Goal: Task Accomplishment & Management: Manage account settings

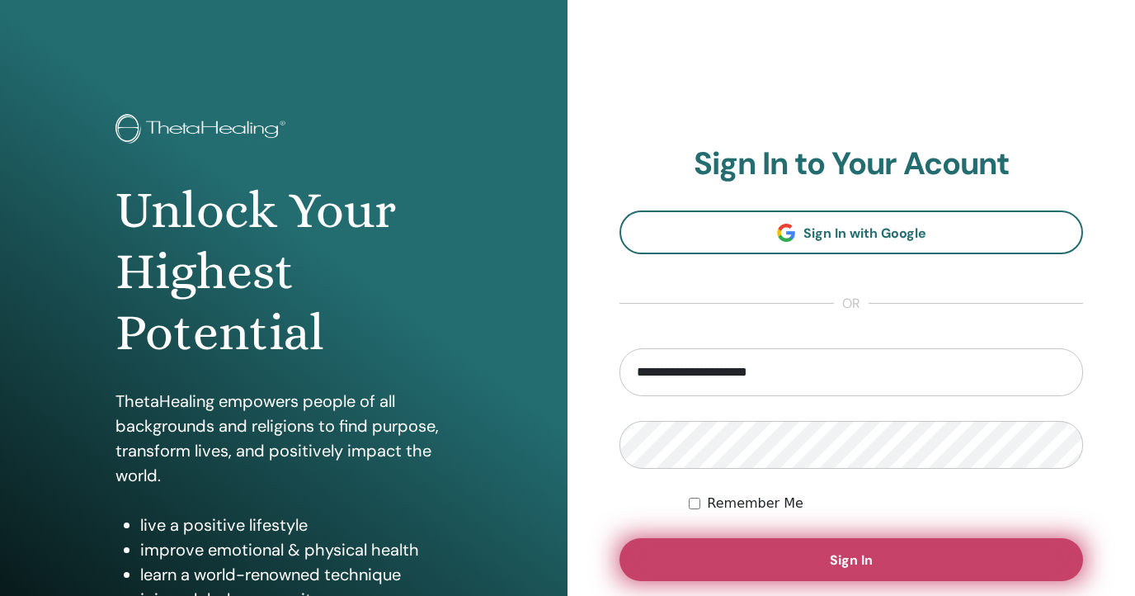
type input "**********"
click at [836, 541] on button "Sign In" at bounding box center [852, 559] width 464 height 43
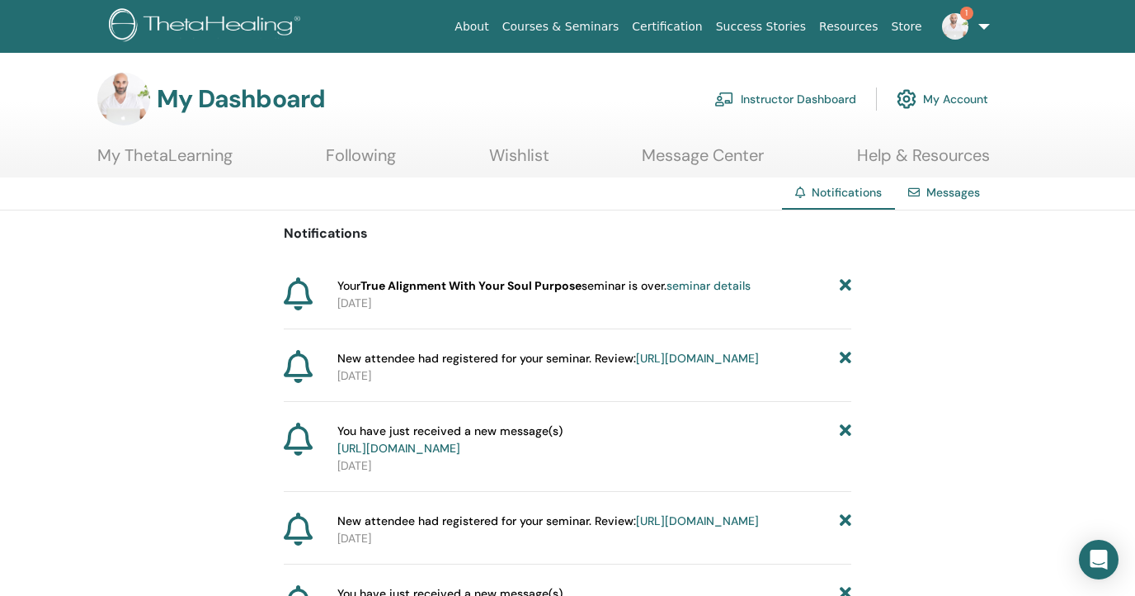
click at [729, 283] on link "seminar details" at bounding box center [709, 285] width 84 height 15
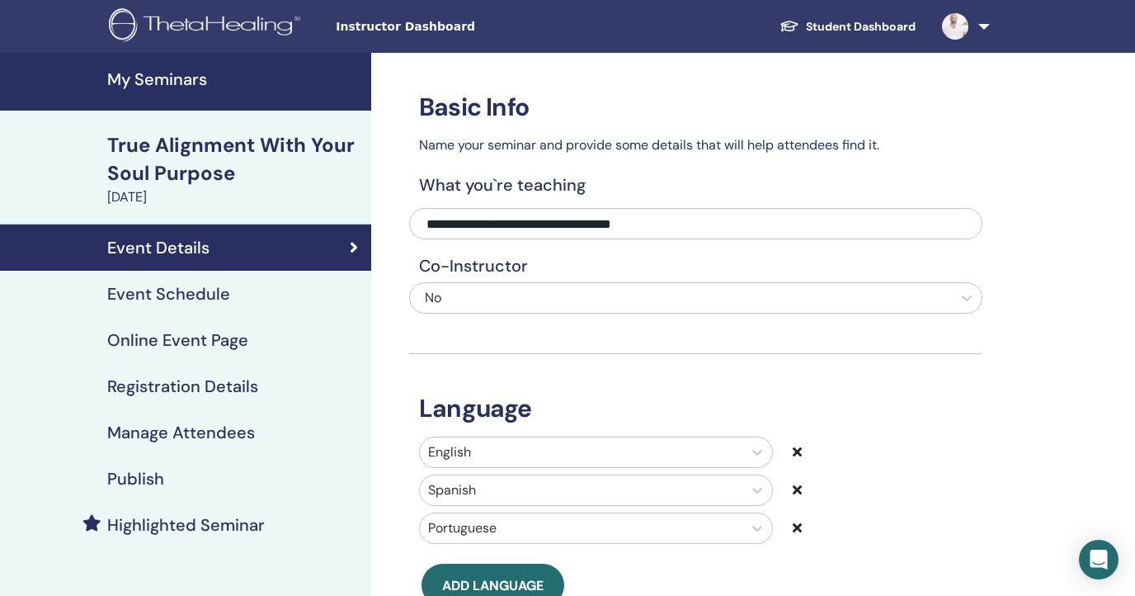
click at [201, 429] on h4 "Manage Attendees" at bounding box center [181, 432] width 148 height 20
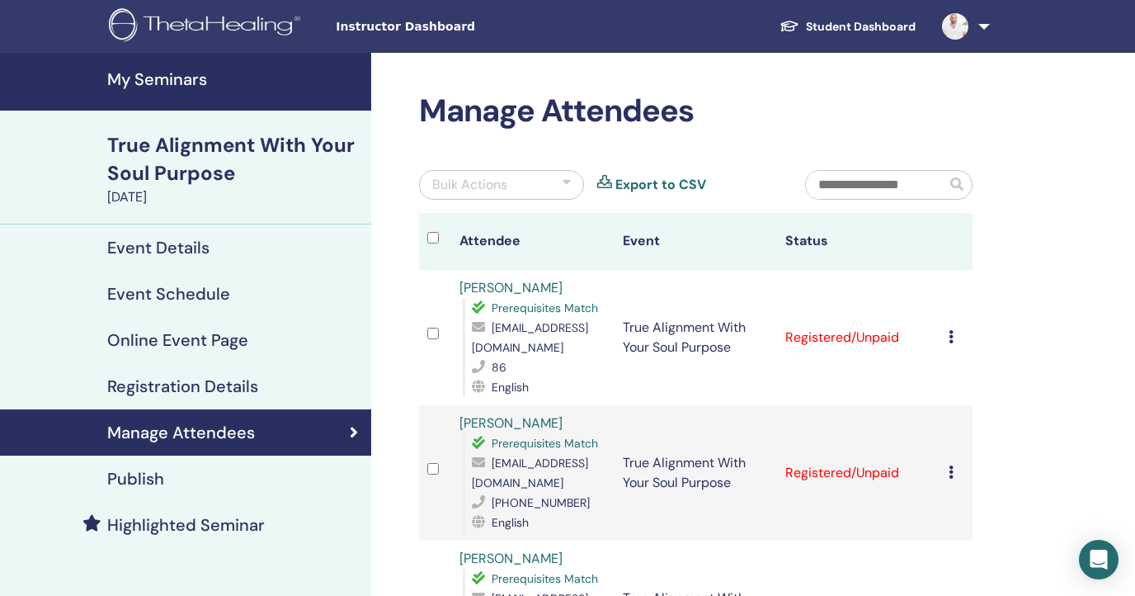
click at [443, 321] on td at bounding box center [435, 337] width 32 height 135
click at [563, 175] on div "Bulk Actions" at bounding box center [501, 185] width 165 height 30
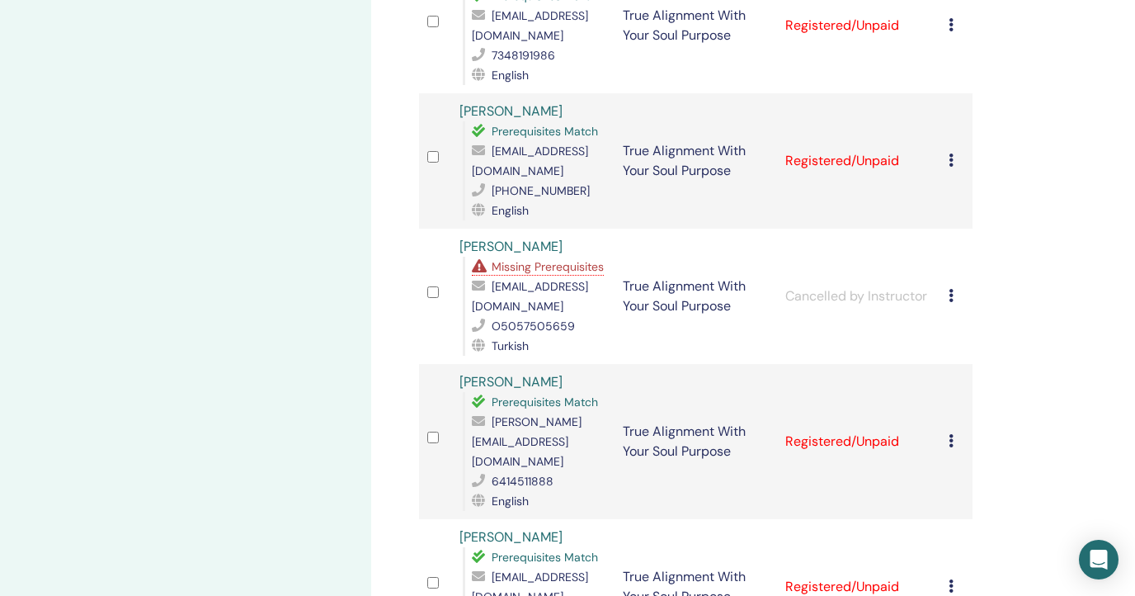
scroll to position [625, 0]
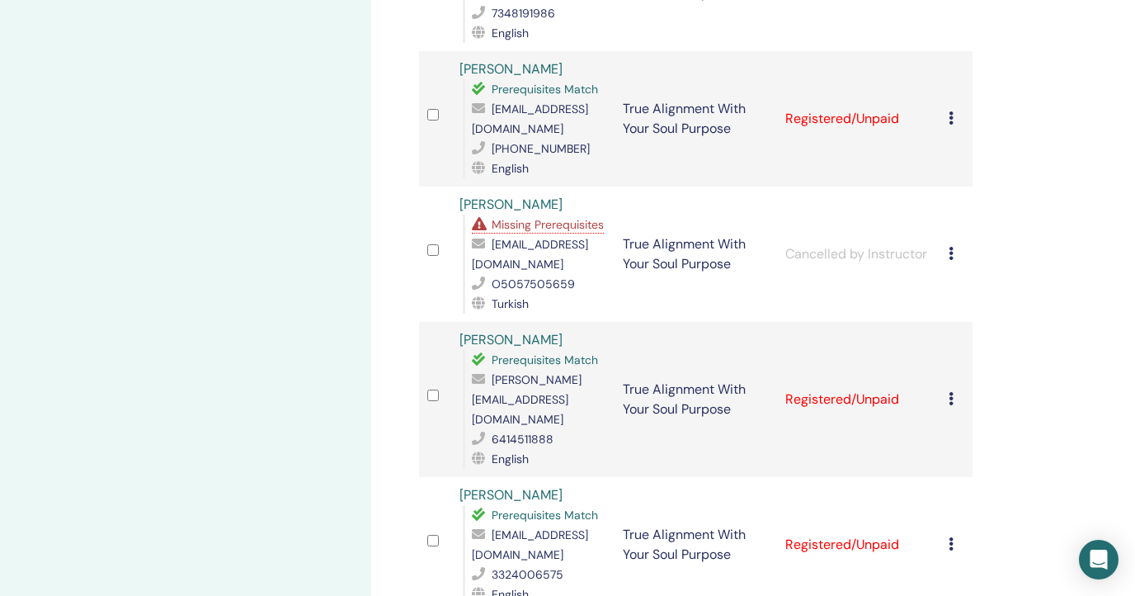
click at [954, 537] on icon at bounding box center [951, 543] width 5 height 13
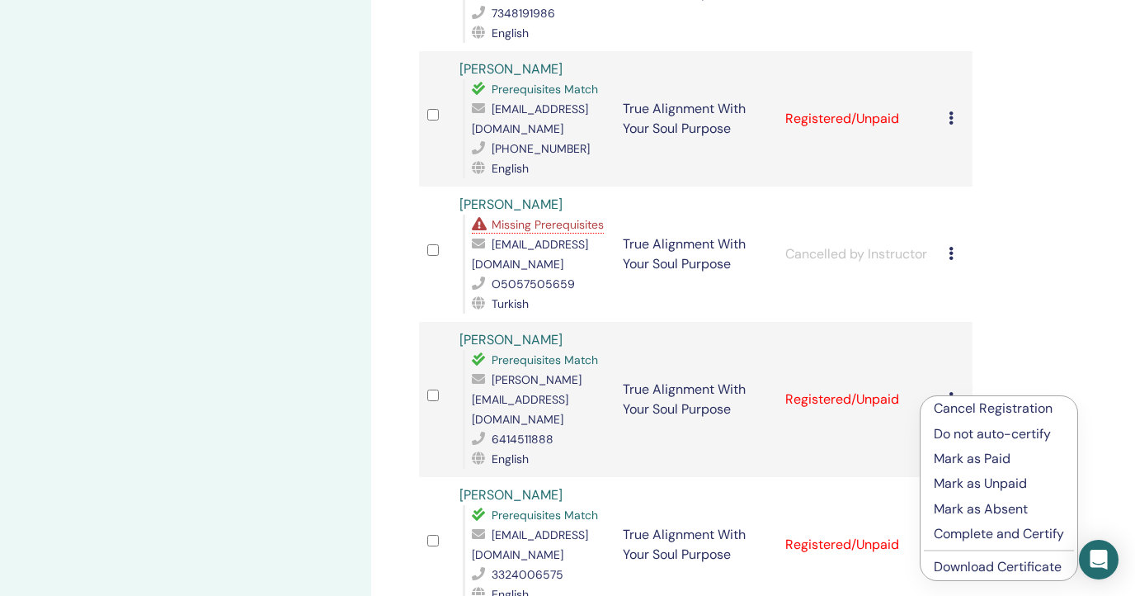
click at [955, 403] on p "Cancel Registration" at bounding box center [999, 409] width 130 height 20
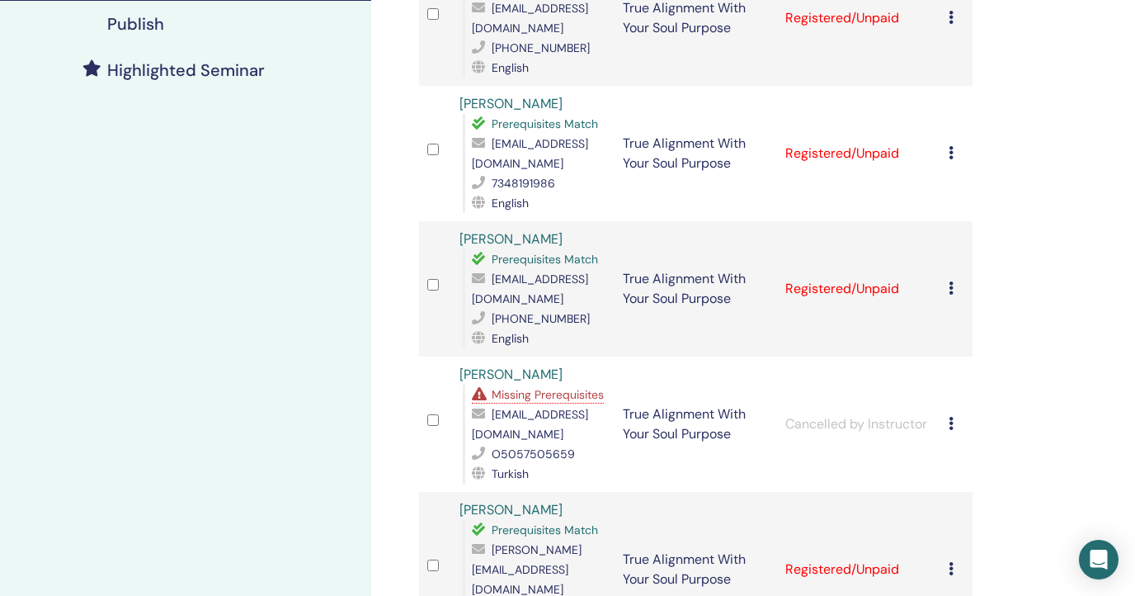
scroll to position [458, 0]
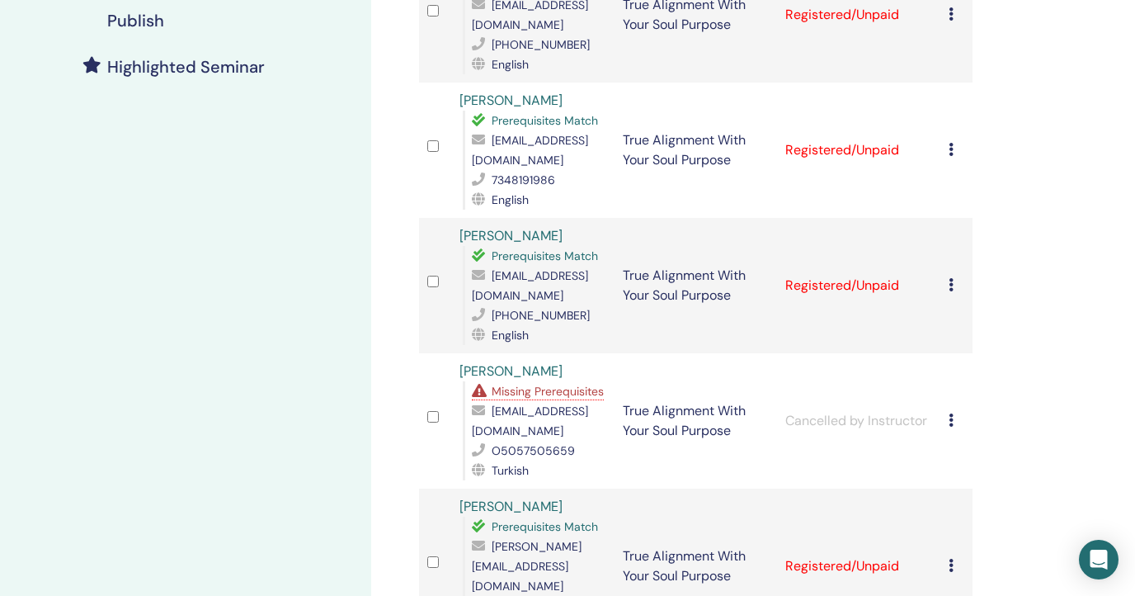
click at [441, 353] on td at bounding box center [435, 420] width 32 height 135
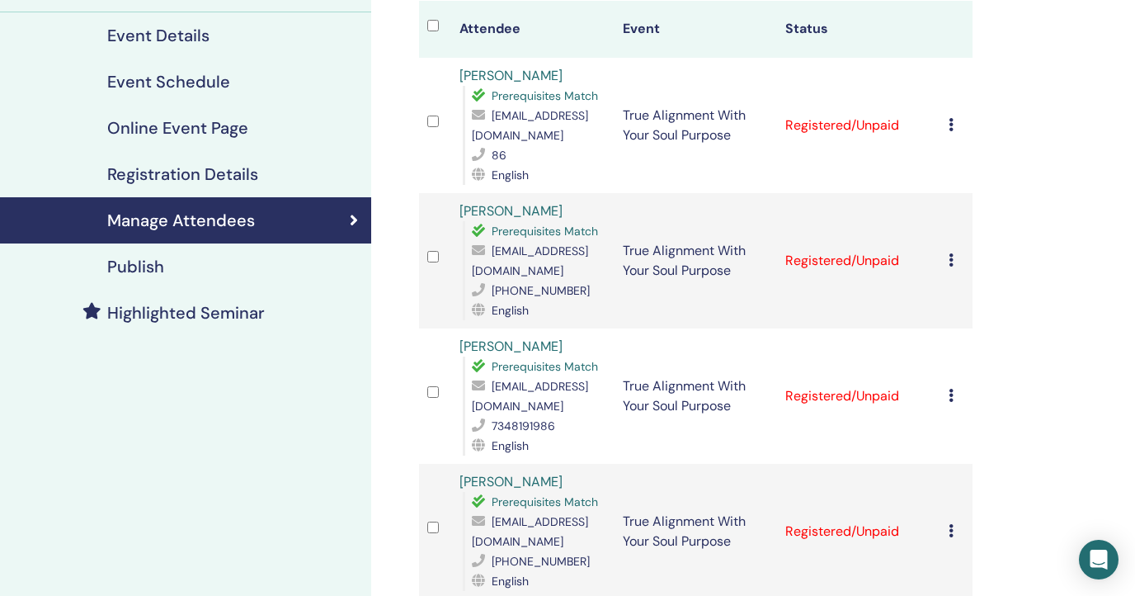
scroll to position [0, 0]
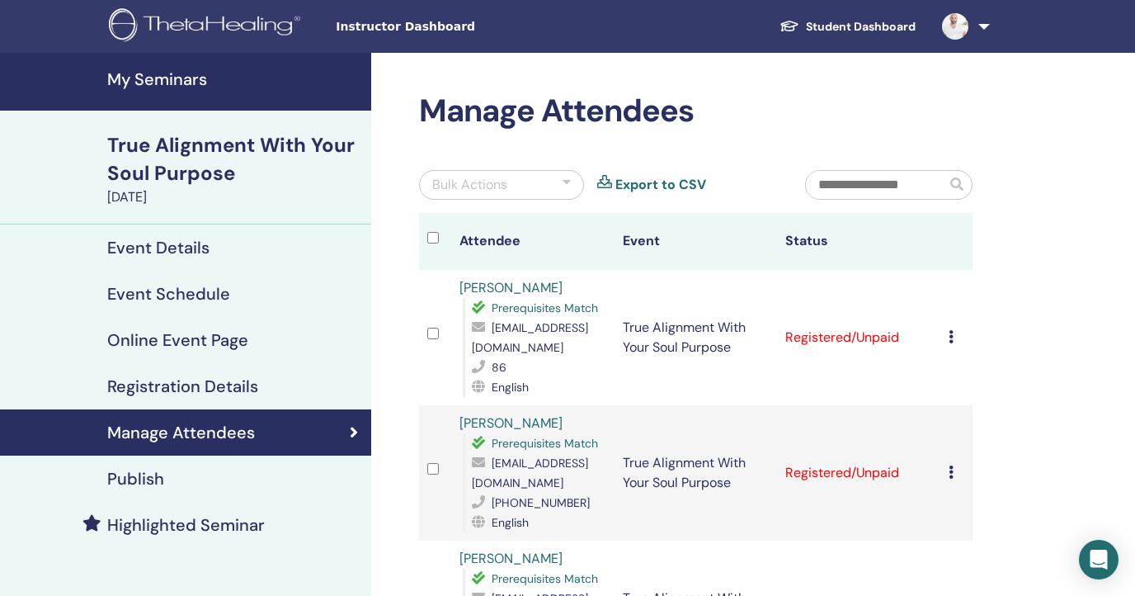
click at [951, 324] on td "Cancel Registration Do not auto-certify Mark as Paid Mark as Unpaid Mark as Abs…" at bounding box center [957, 337] width 33 height 135
click at [953, 325] on td "Cancel Registration Do not auto-certify Mark as Paid Mark as Unpaid Mark as Abs…" at bounding box center [957, 337] width 33 height 135
click at [960, 328] on div "Cancel Registration Do not auto-certify Mark as Paid Mark as Unpaid Mark as Abs…" at bounding box center [957, 338] width 17 height 20
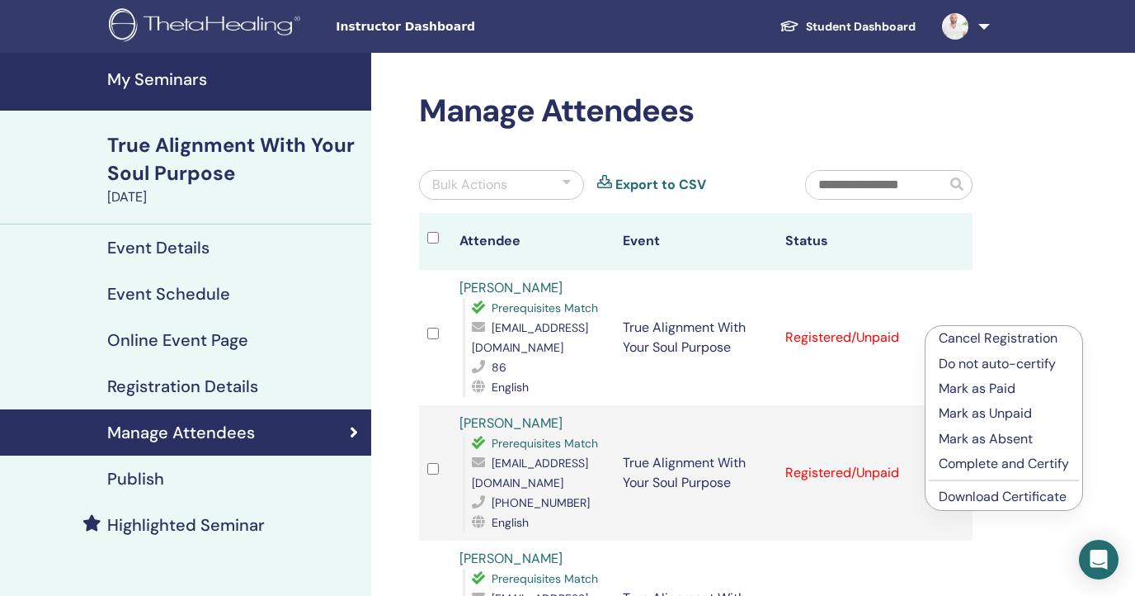
click at [970, 459] on p "Complete and Certify" at bounding box center [1004, 464] width 130 height 20
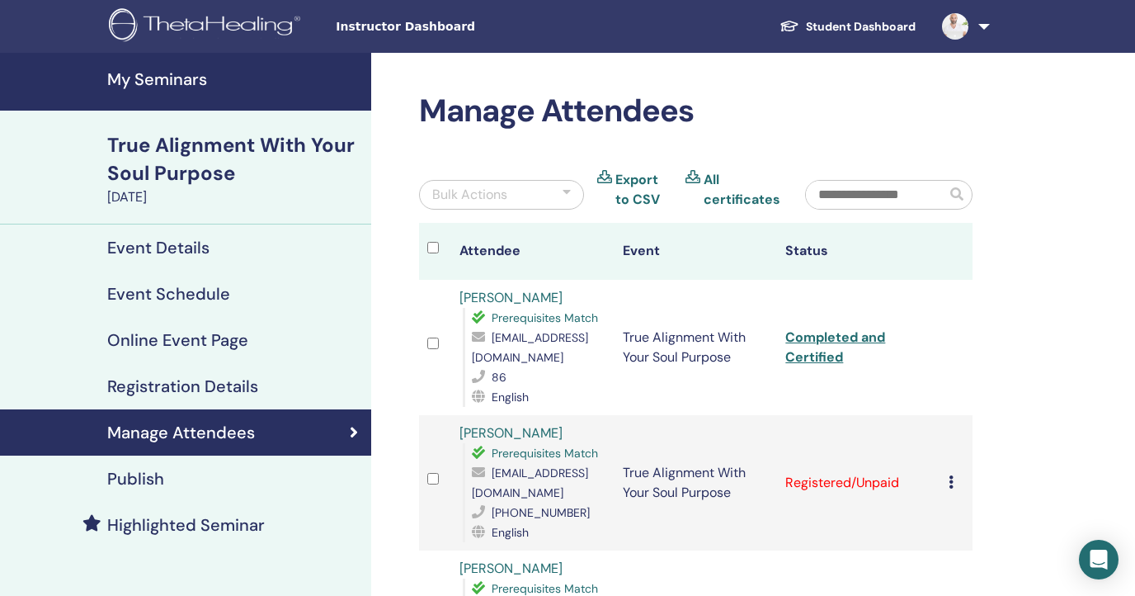
click at [954, 475] on icon at bounding box center [951, 481] width 5 height 13
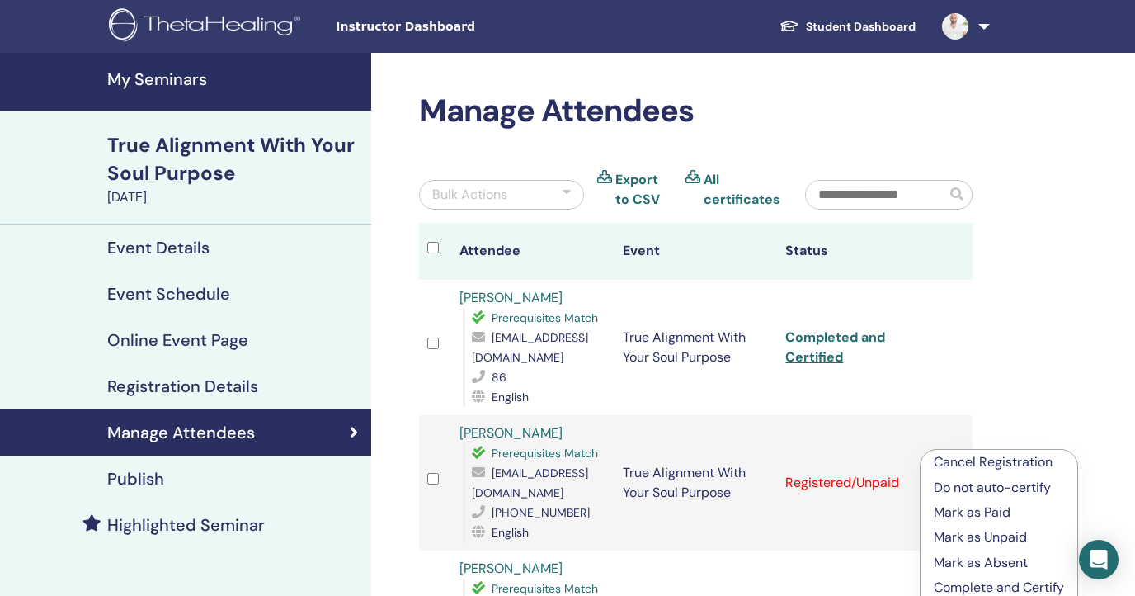
click at [951, 582] on p "Complete and Certify" at bounding box center [999, 588] width 130 height 20
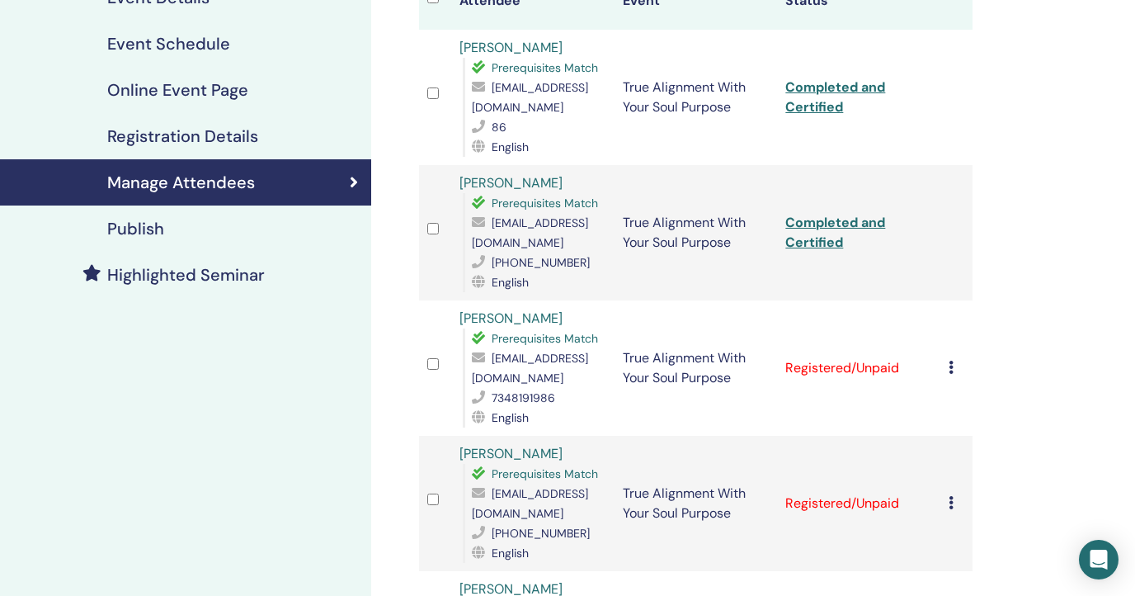
scroll to position [281, 0]
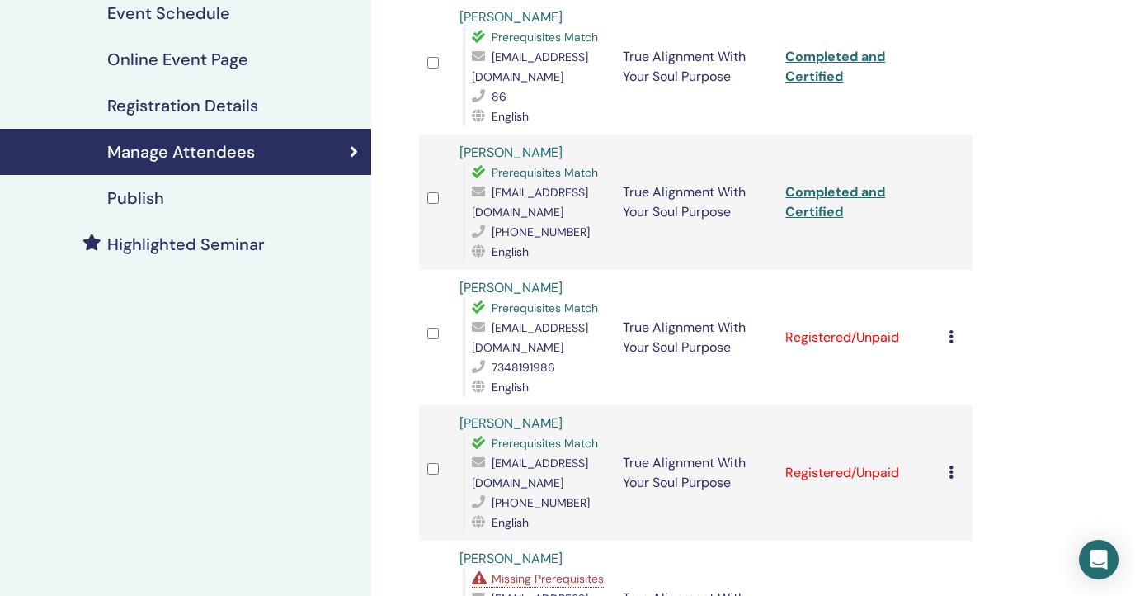
click at [954, 330] on icon at bounding box center [951, 336] width 5 height 13
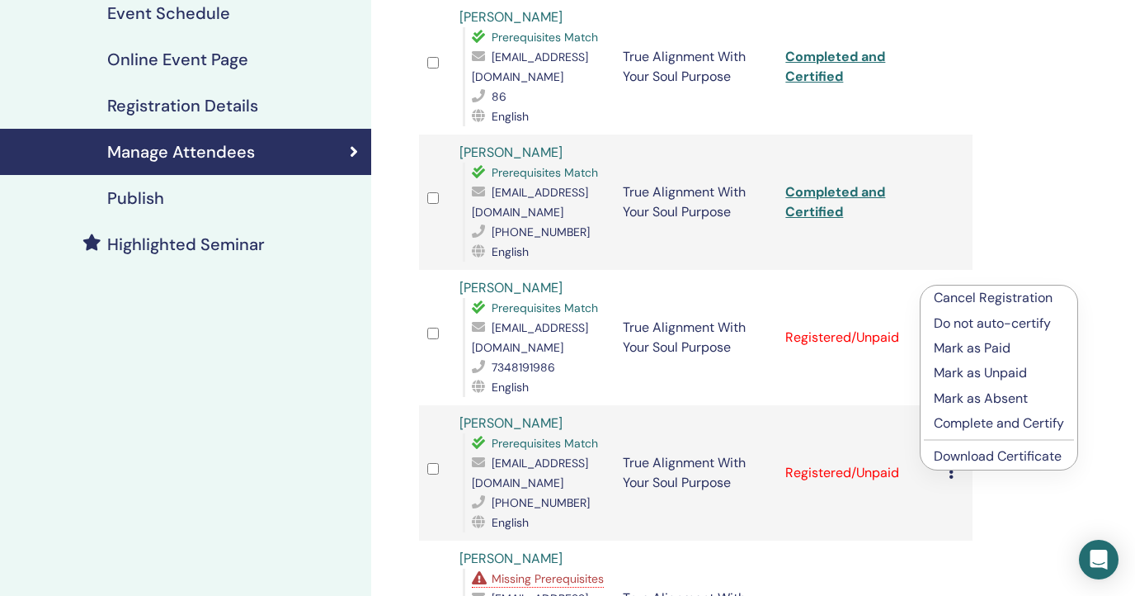
click at [956, 423] on p "Complete and Certify" at bounding box center [999, 423] width 130 height 20
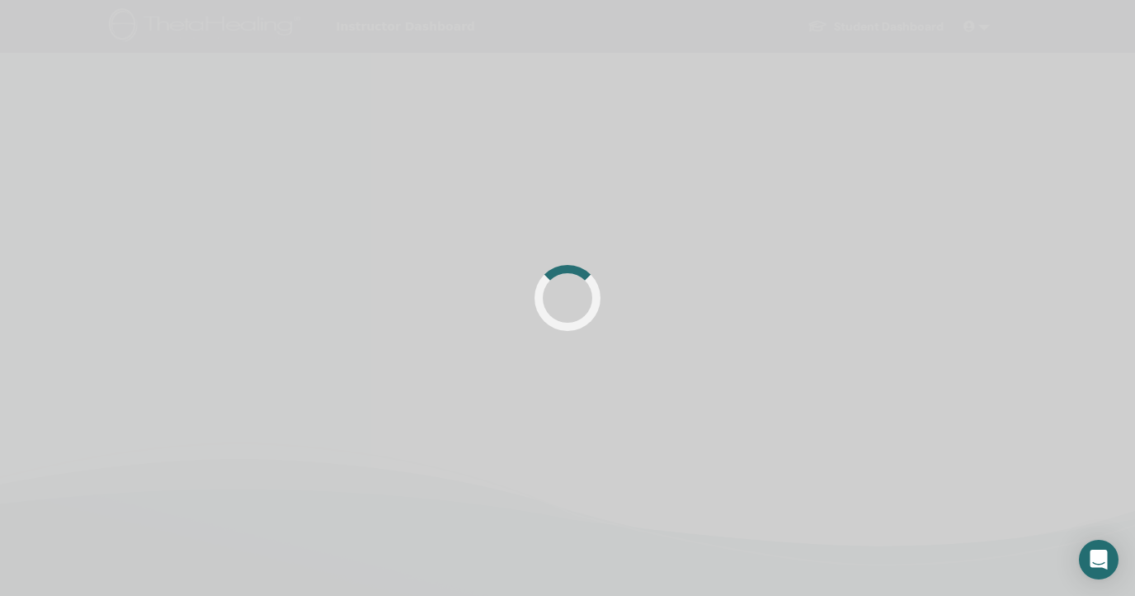
scroll to position [281, 0]
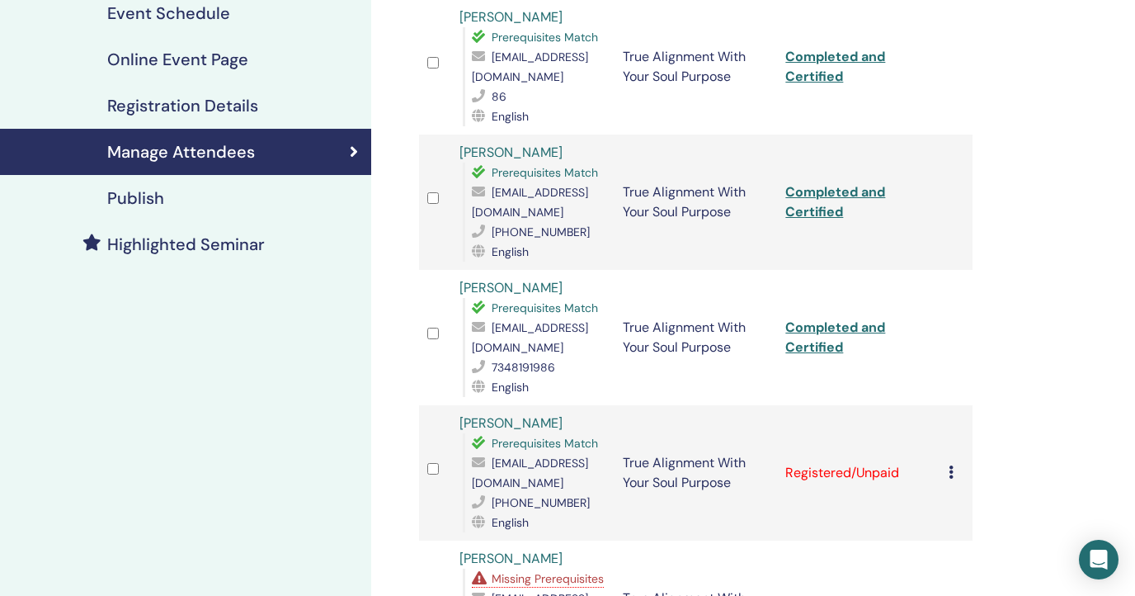
click at [954, 465] on icon at bounding box center [951, 471] width 5 height 13
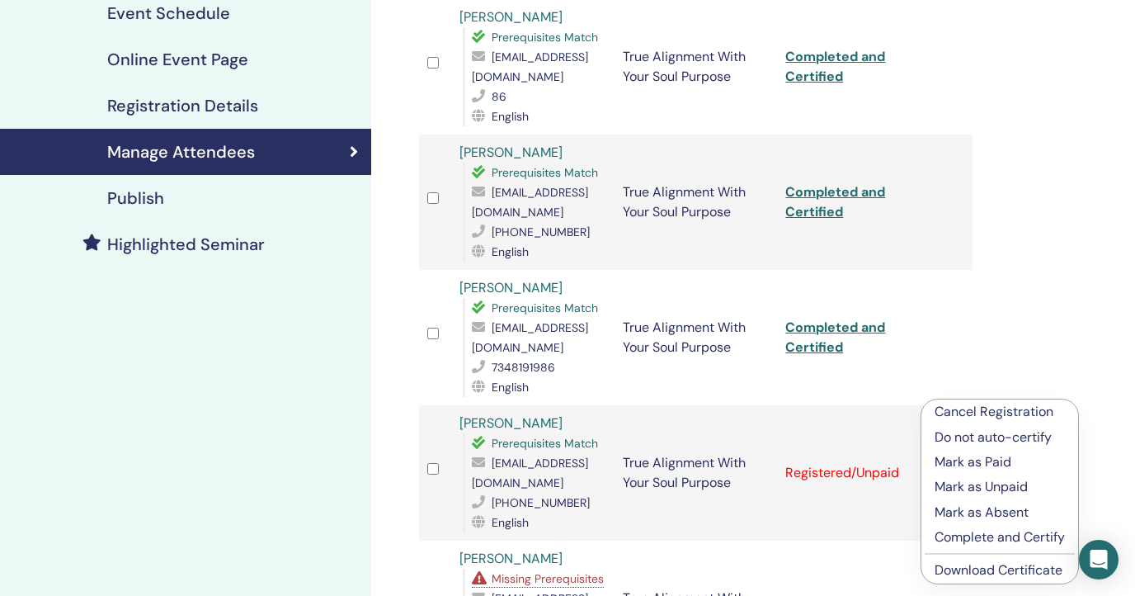
click at [971, 532] on p "Complete and Certify" at bounding box center [1000, 537] width 130 height 20
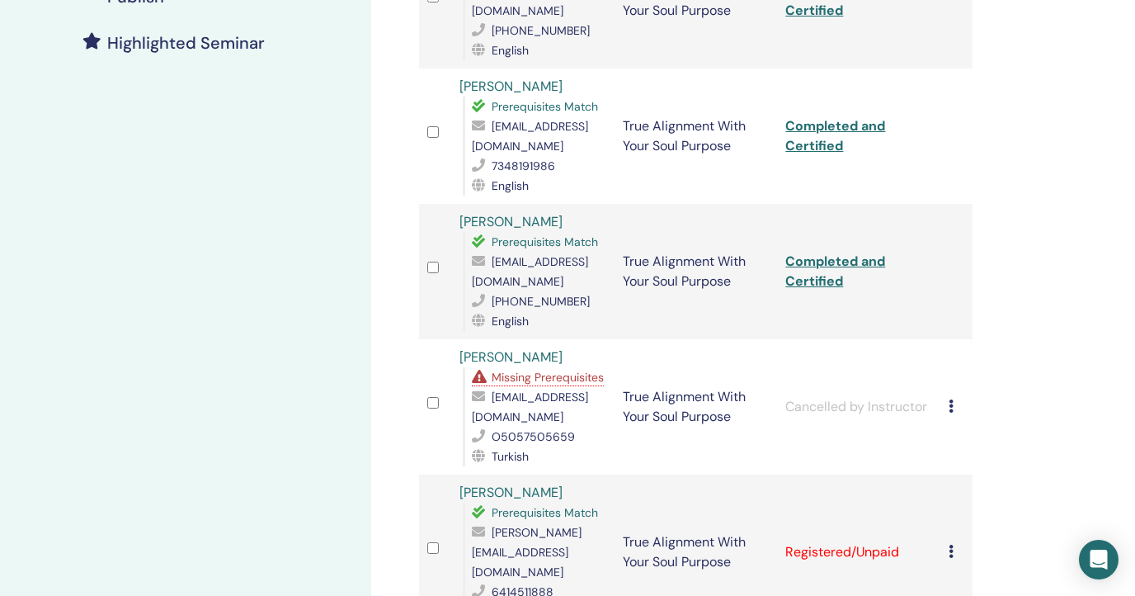
scroll to position [504, 0]
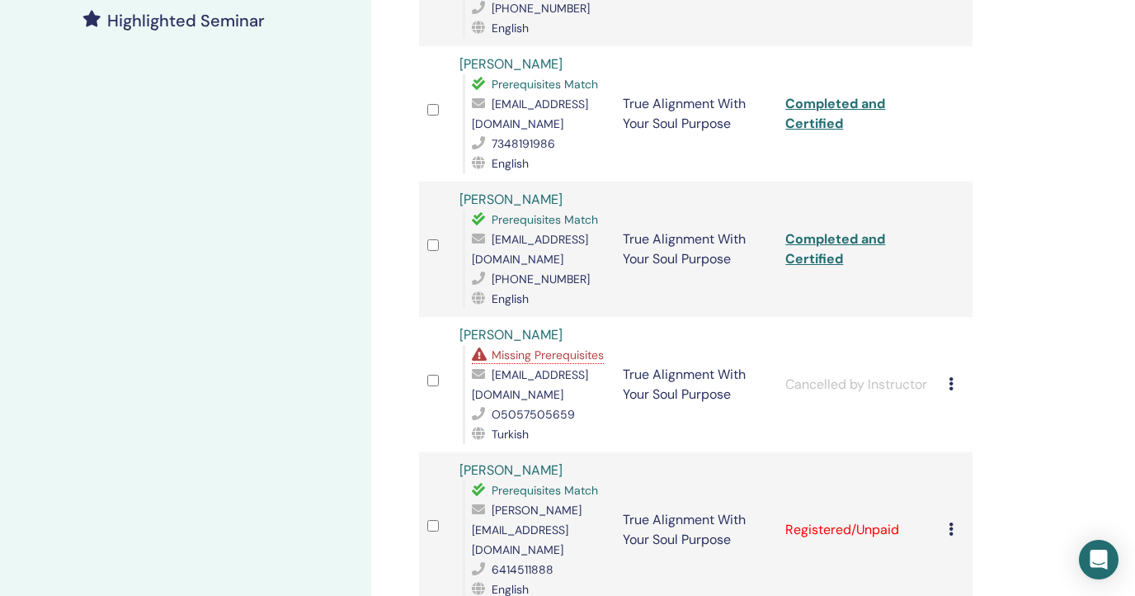
click at [954, 522] on icon at bounding box center [951, 528] width 5 height 13
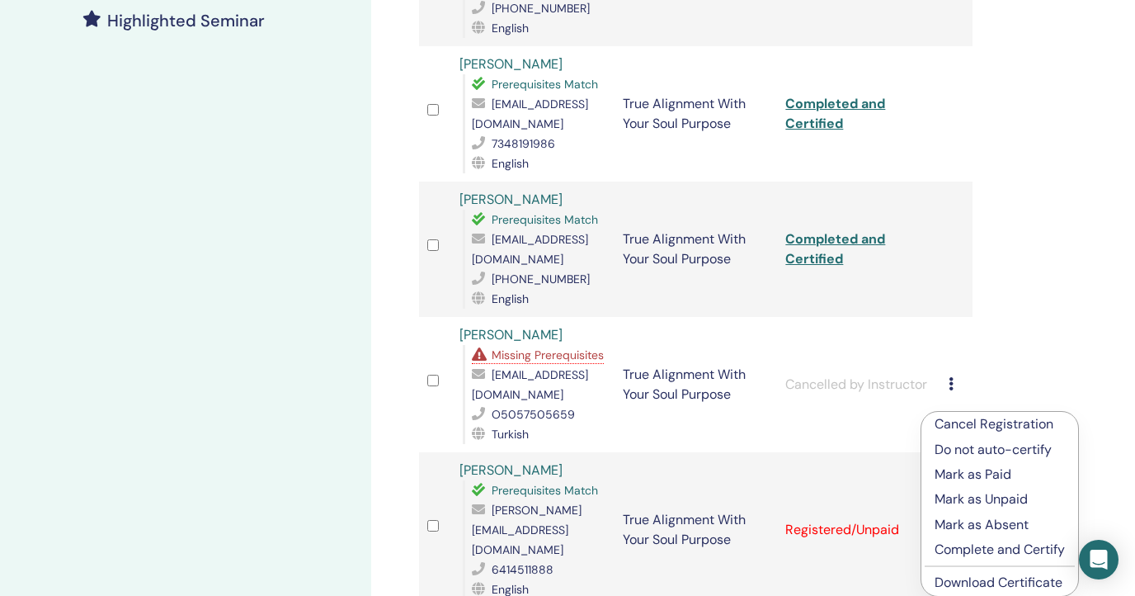
click at [951, 546] on p "Complete and Certify" at bounding box center [1000, 550] width 130 height 20
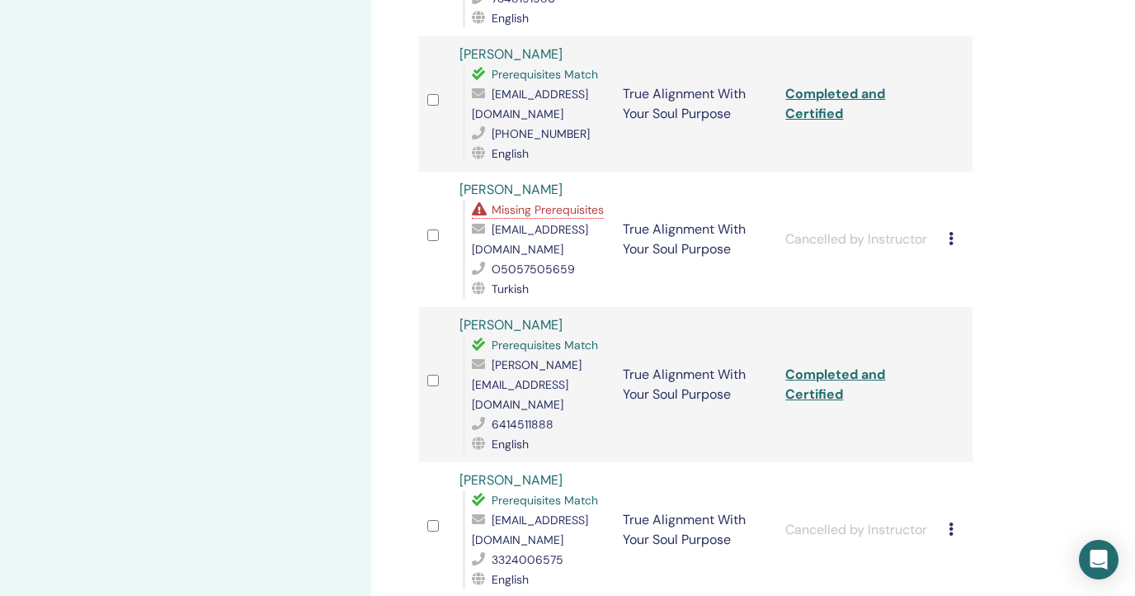
scroll to position [666, 0]
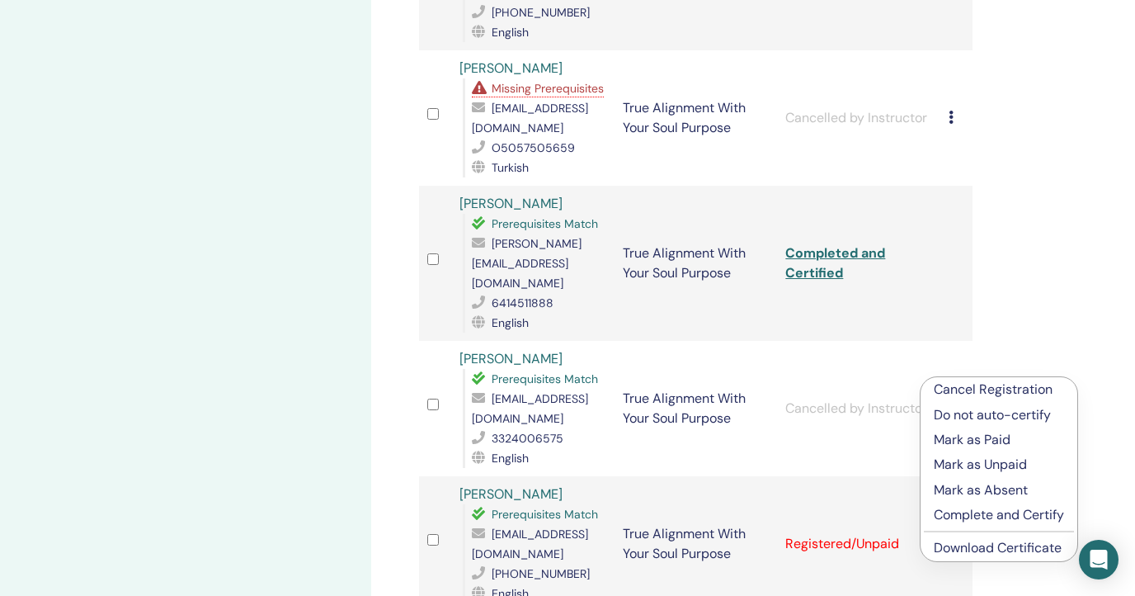
scroll to position [785, 0]
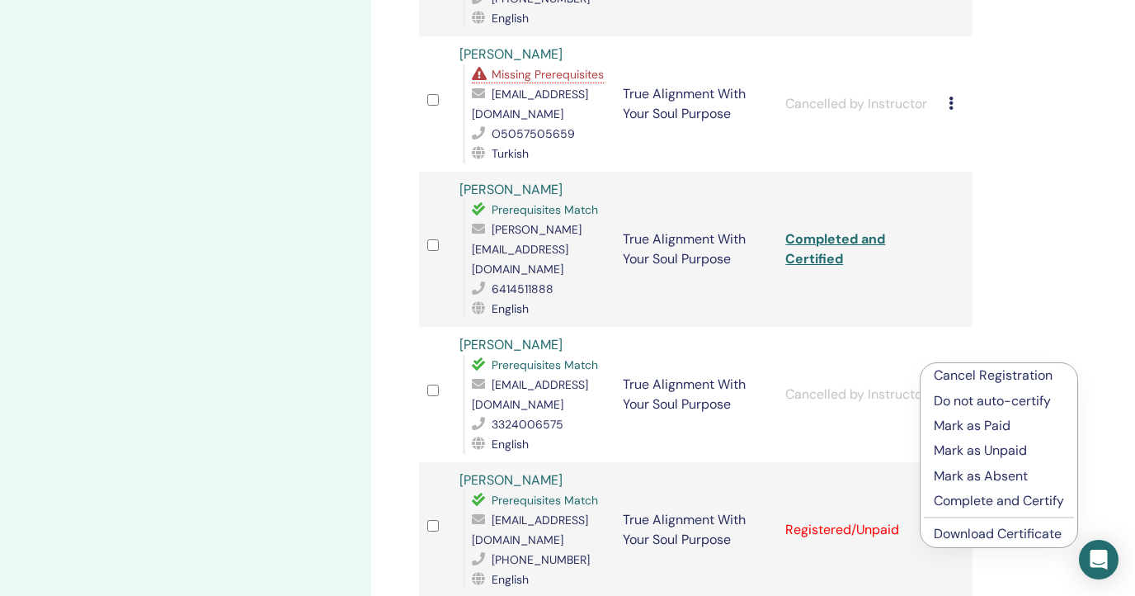
click at [966, 496] on p "Complete and Certify" at bounding box center [999, 501] width 130 height 20
